Goal: Transaction & Acquisition: Subscribe to service/newsletter

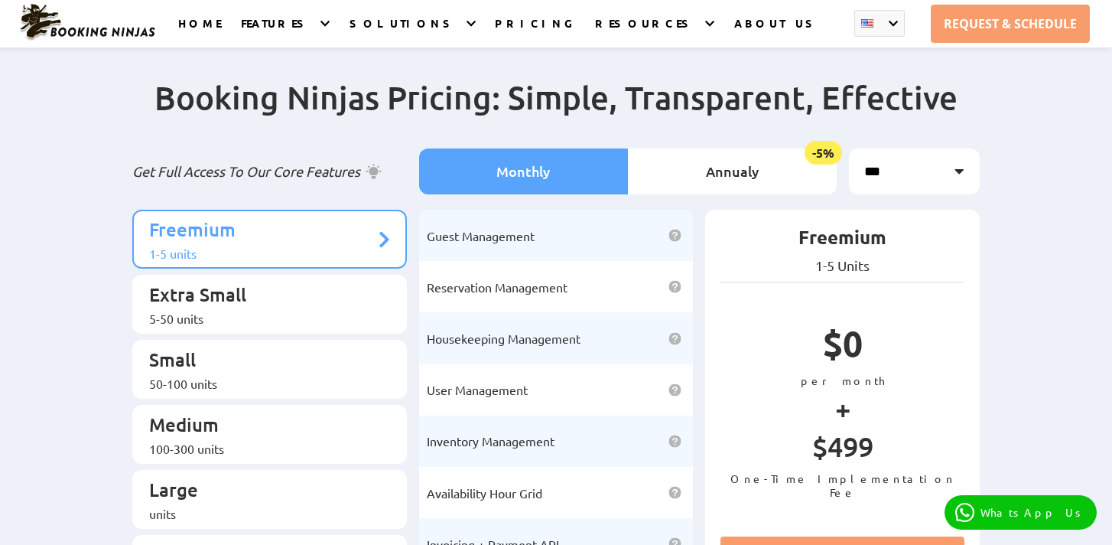
click at [513, 315] on li "Housekeeping Management Monitor your staff, assign tasks, systematically handle…" at bounding box center [556, 337] width 275 height 51
click at [554, 331] on span "Housekeeping Management" at bounding box center [504, 338] width 154 height 15
click at [254, 311] on div "5-50 units" at bounding box center [262, 318] width 226 height 15
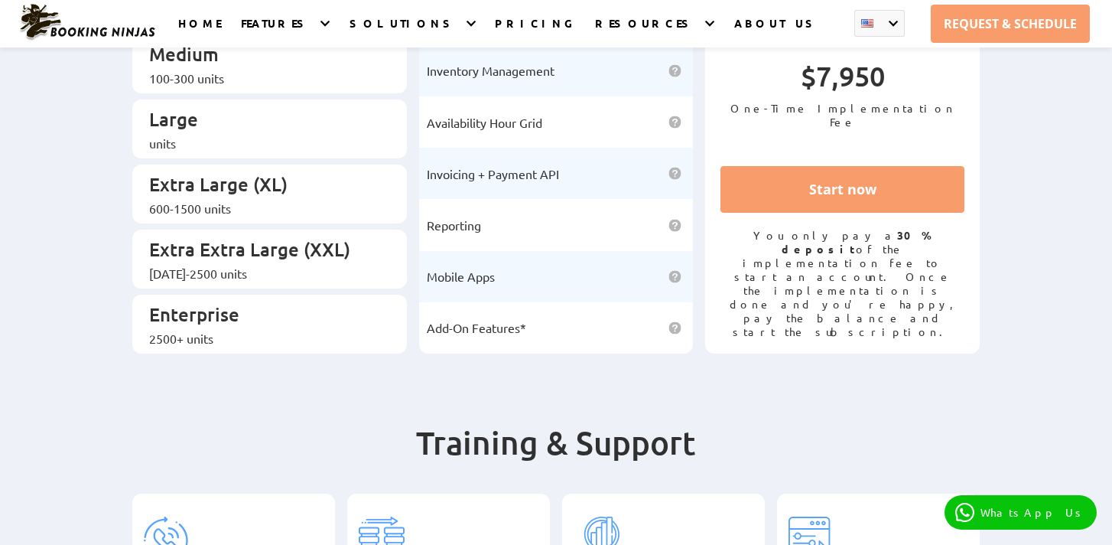
scroll to position [395, 0]
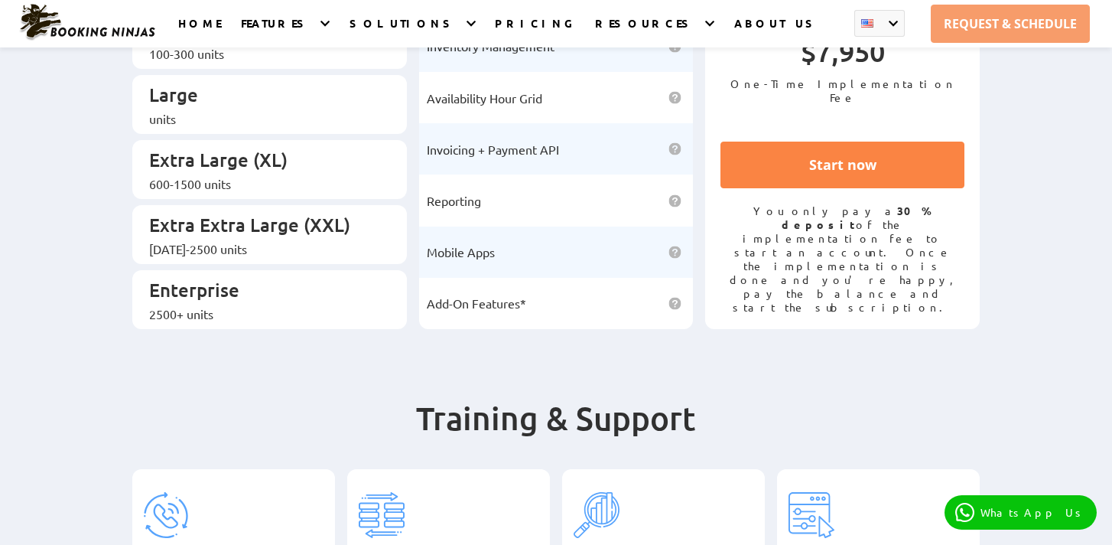
click at [843, 187] on link "Start now" at bounding box center [843, 165] width 244 height 47
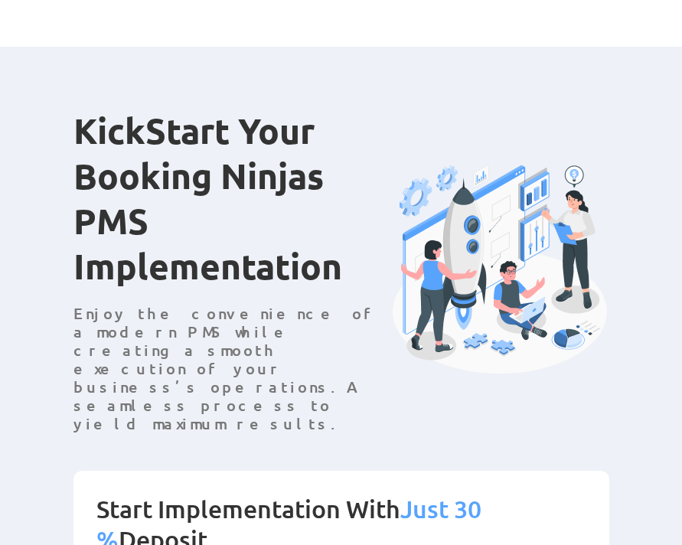
scroll to position [406, 0]
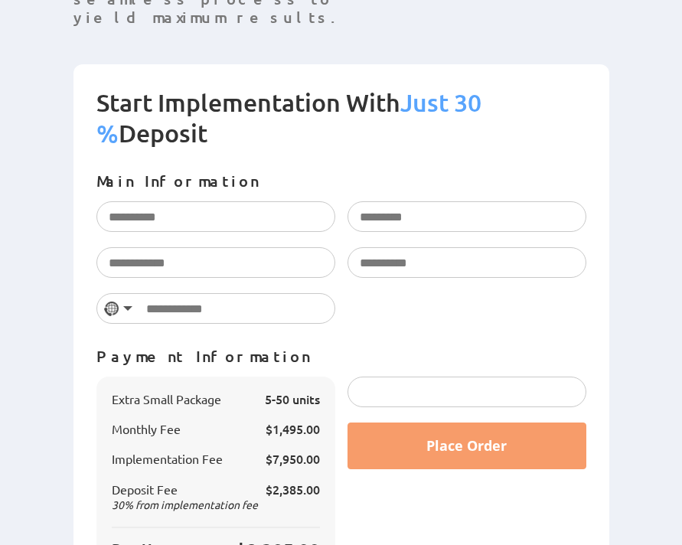
click at [445, 347] on p "Payment Information" at bounding box center [341, 356] width 490 height 18
click at [430, 376] on div at bounding box center [466, 391] width 239 height 31
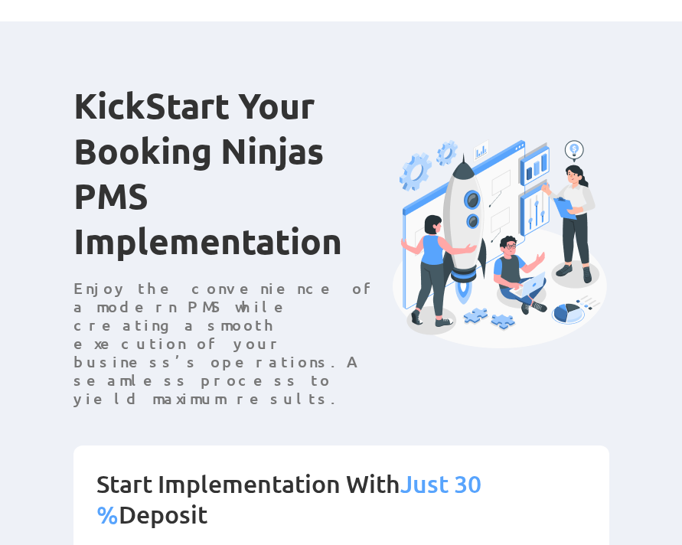
scroll to position [15, 0]
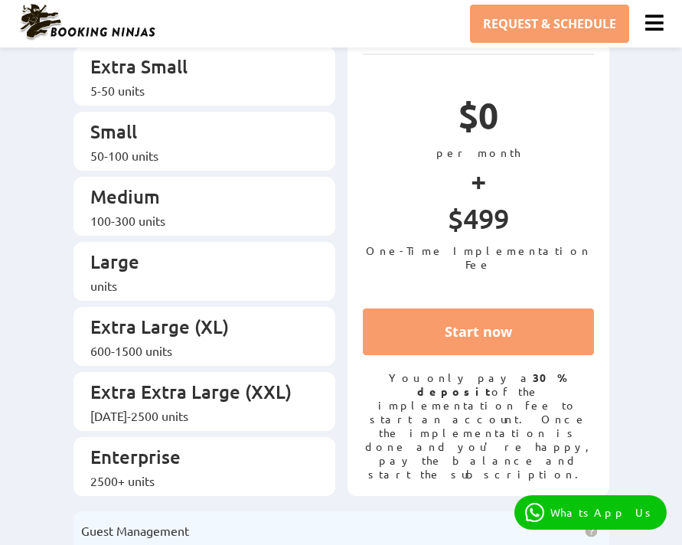
click at [82, 27] on img at bounding box center [87, 22] width 138 height 38
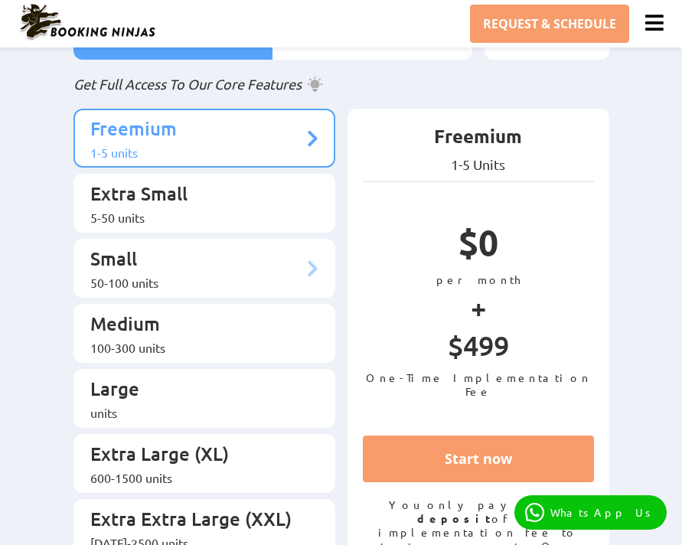
scroll to position [130, 0]
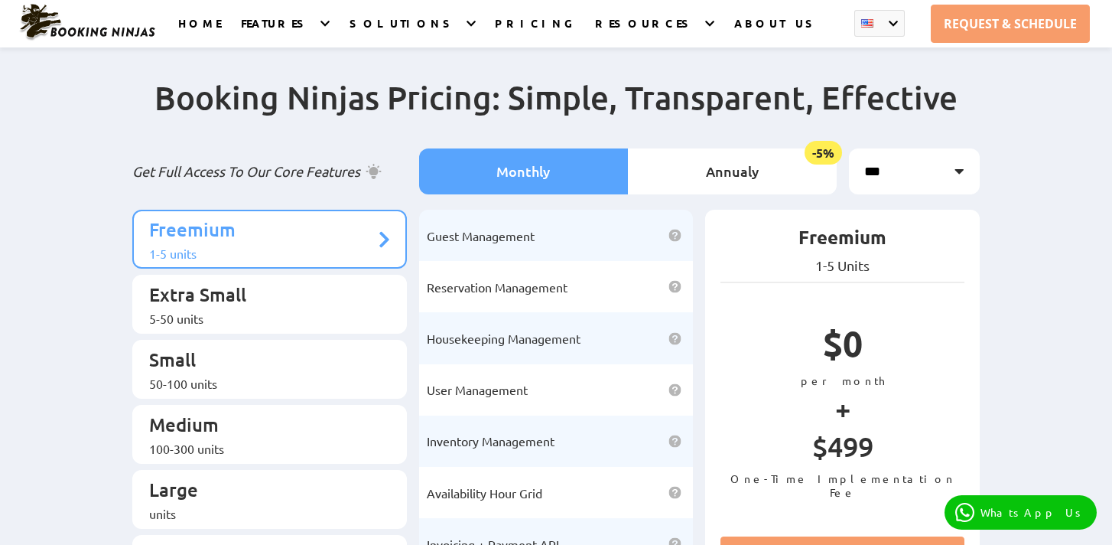
scroll to position [67, 0]
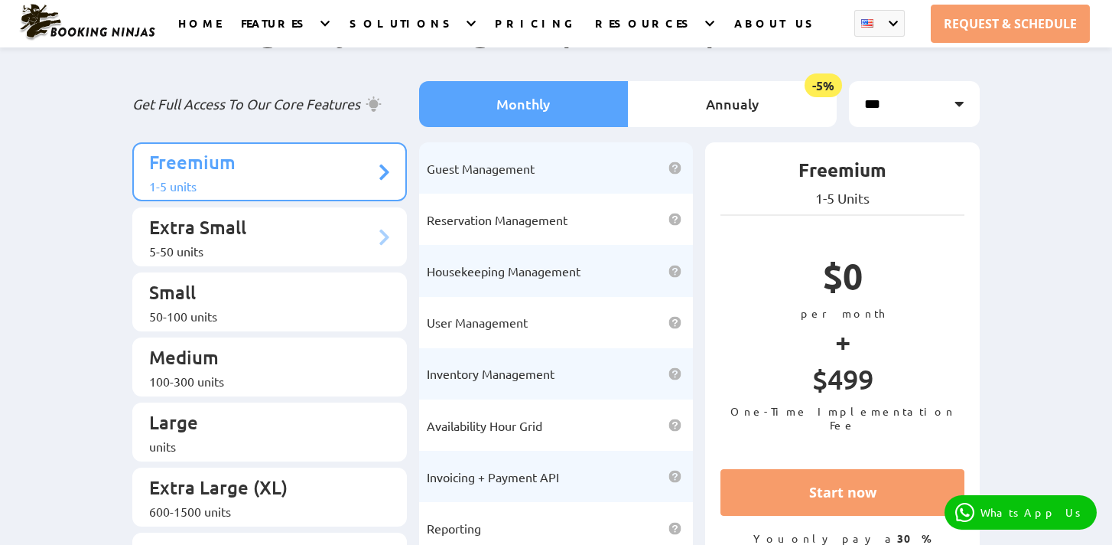
click at [288, 223] on p "Extra Small" at bounding box center [262, 229] width 226 height 28
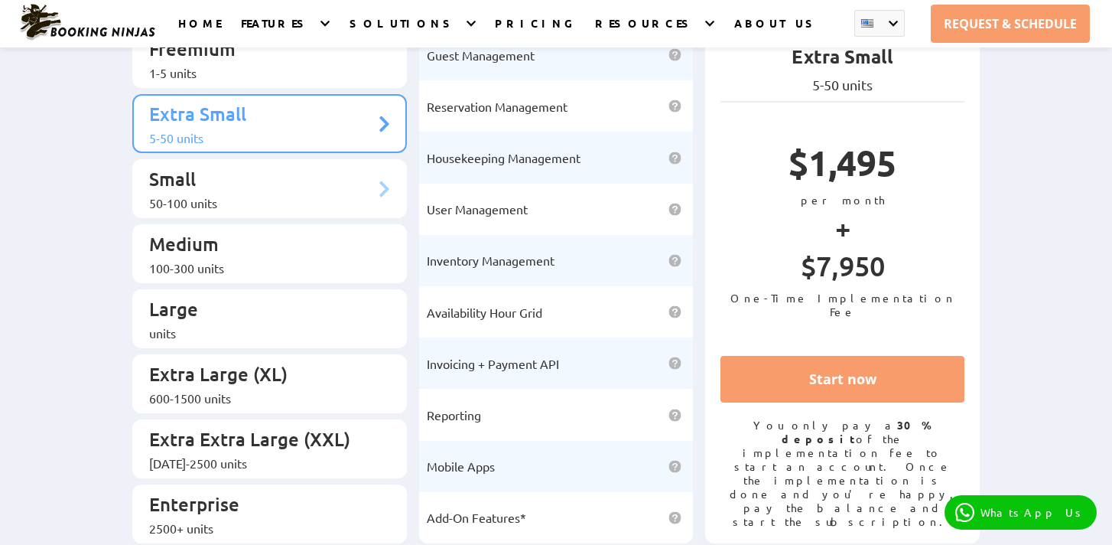
scroll to position [194, 0]
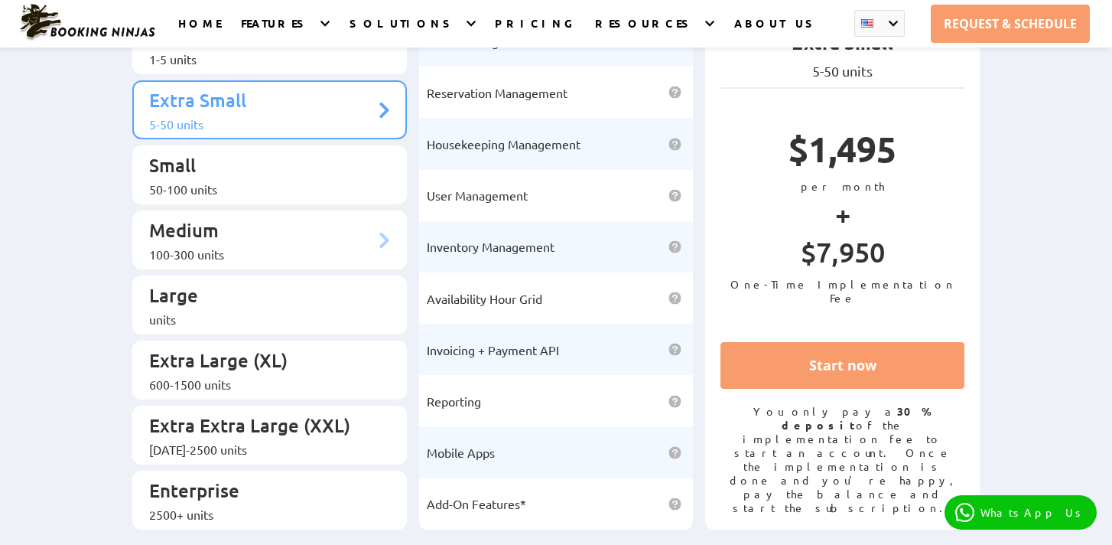
click at [282, 246] on div "100-300 units" at bounding box center [262, 253] width 226 height 15
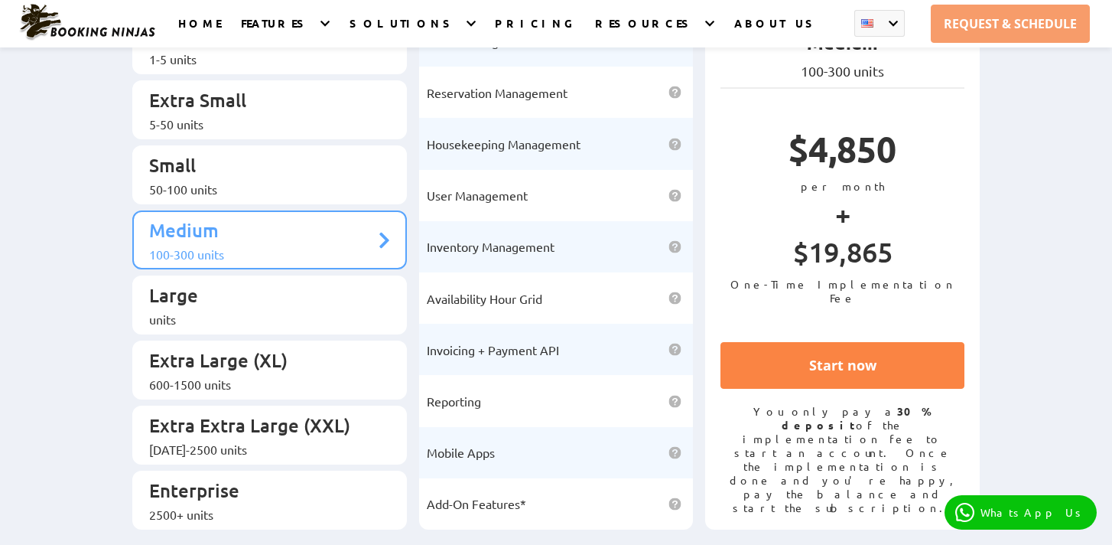
click at [801, 382] on link "Start now" at bounding box center [843, 365] width 244 height 47
